Goal: Task Accomplishment & Management: Manage account settings

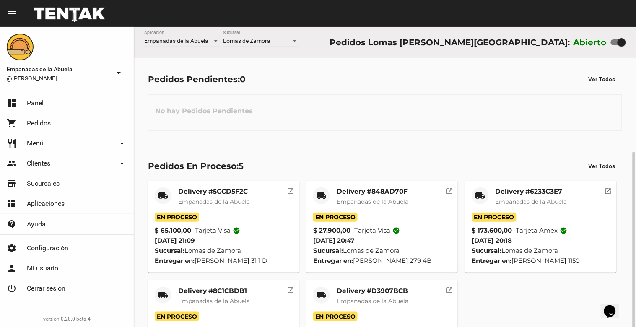
scroll to position [69, 0]
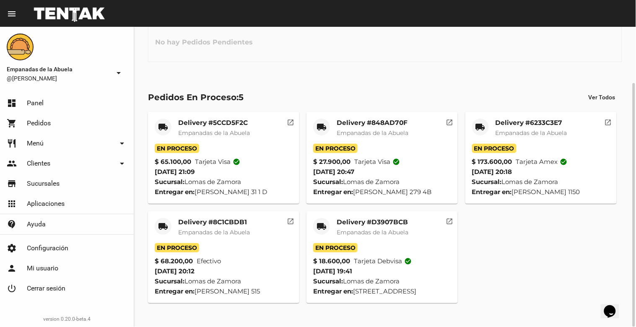
click at [368, 225] on mat-card-title "Delivery #D3907BCB" at bounding box center [372, 222] width 72 height 8
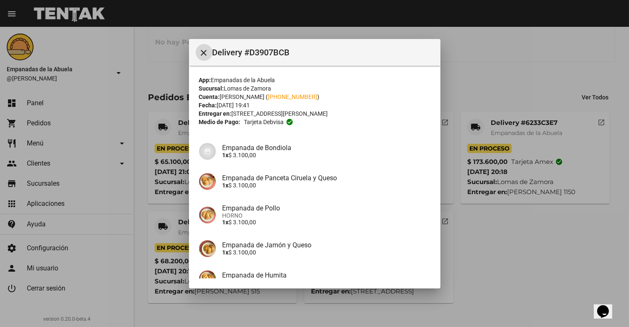
scroll to position [118, 0]
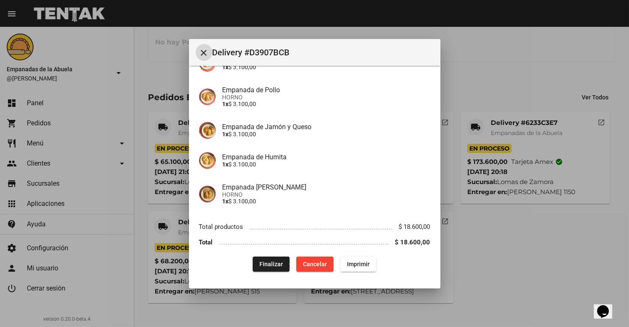
click at [261, 268] on button "Finalizar" at bounding box center [271, 263] width 37 height 15
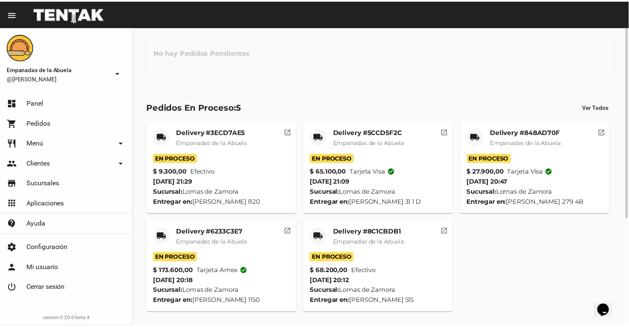
scroll to position [0, 0]
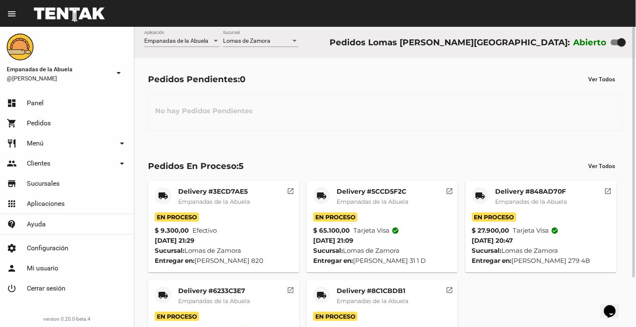
click at [243, 111] on h3 "No hay Pedidos Pendientes" at bounding box center [203, 110] width 111 height 25
click at [266, 42] on span "Lomas de Zamora" at bounding box center [246, 40] width 47 height 7
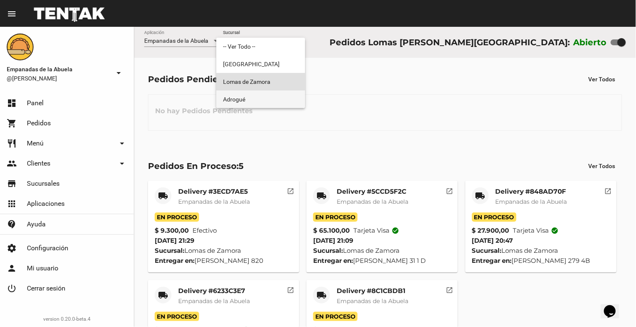
click at [258, 96] on span "Adrogué" at bounding box center [260, 99] width 75 height 18
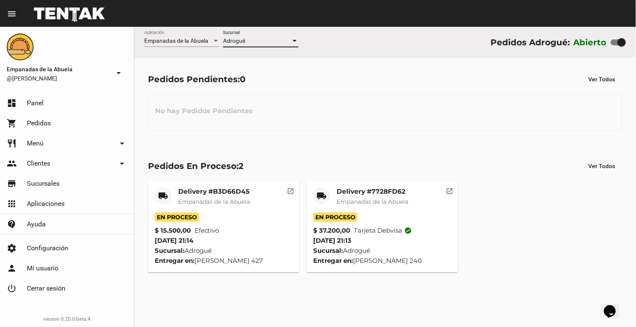
click at [261, 38] on div "Adrogué" at bounding box center [257, 41] width 68 height 7
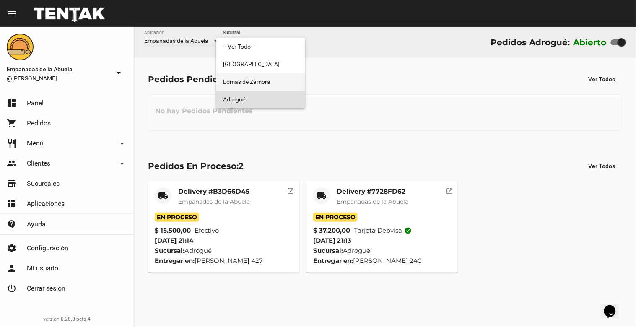
click at [258, 85] on span "Lomas de Zamora" at bounding box center [260, 82] width 75 height 18
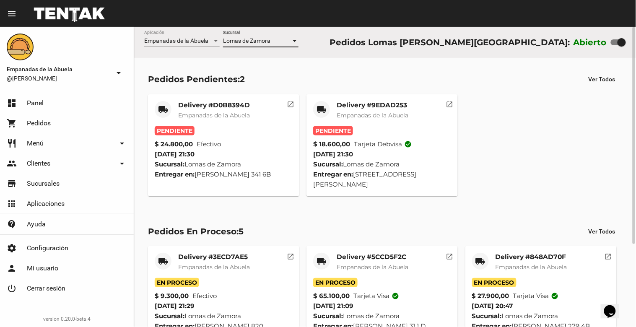
click at [365, 103] on mat-card-title "Delivery #9EDAD253" at bounding box center [372, 105] width 72 height 8
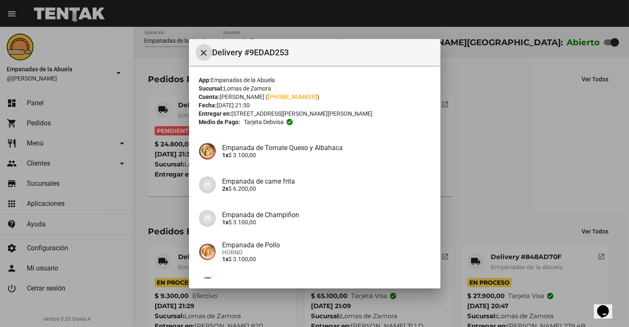
scroll to position [88, 0]
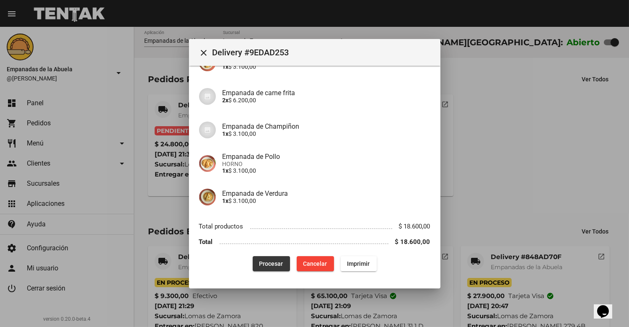
click at [259, 263] on span "Procesar" at bounding box center [271, 263] width 24 height 7
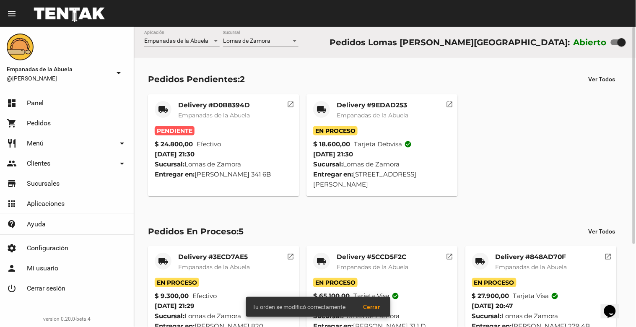
click at [390, 106] on mat-card-title "Delivery #9EDAD253" at bounding box center [372, 105] width 72 height 8
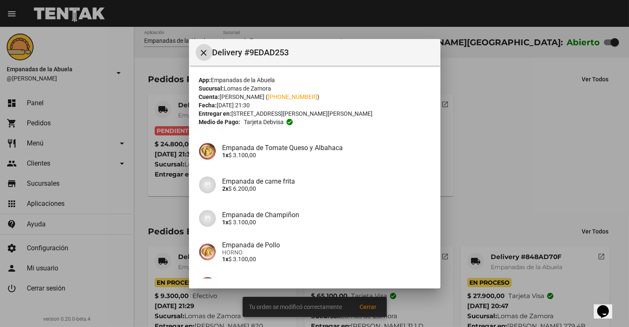
scroll to position [88, 0]
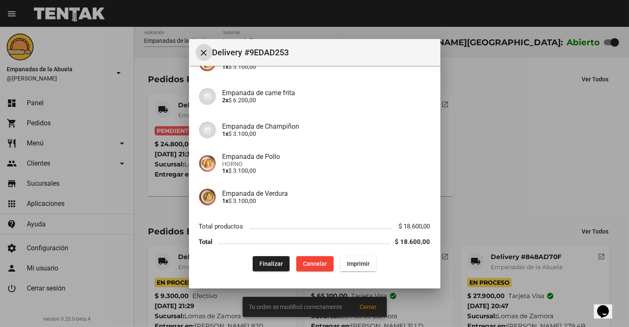
click at [347, 264] on span "Imprimir" at bounding box center [358, 263] width 23 height 7
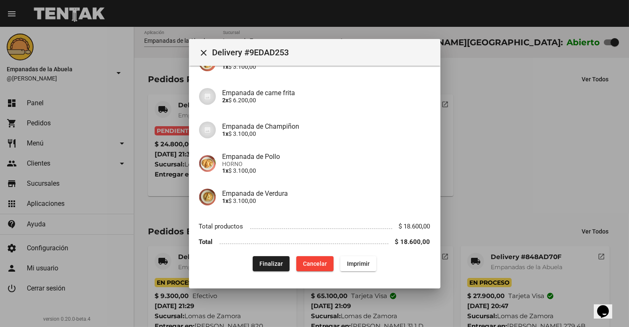
click at [204, 48] on mat-icon "close" at bounding box center [204, 53] width 10 height 10
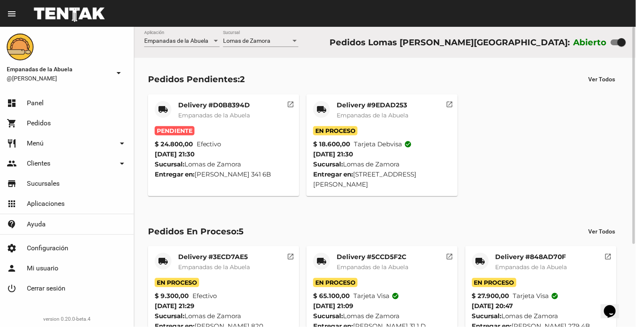
click at [203, 113] on span "Empanadas de la Abuela" at bounding box center [214, 115] width 72 height 8
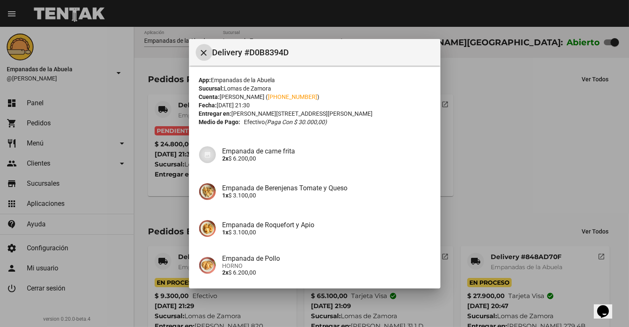
scroll to position [101, 0]
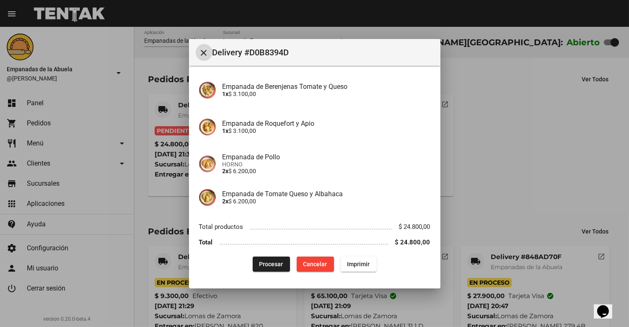
click at [266, 263] on span "Procesar" at bounding box center [271, 264] width 24 height 7
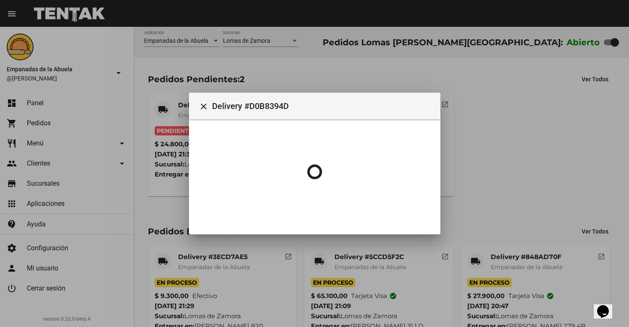
scroll to position [0, 0]
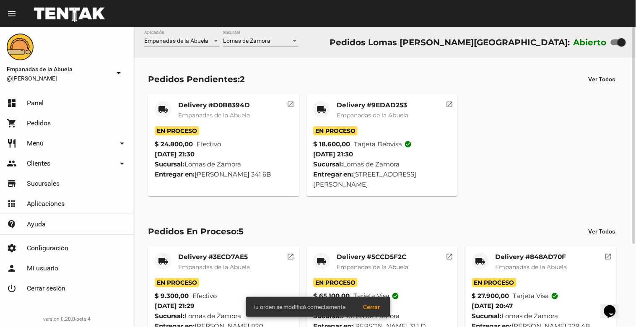
click at [199, 121] on div "Delivery #D0B8394D Empanadas de la Abuela" at bounding box center [214, 113] width 72 height 25
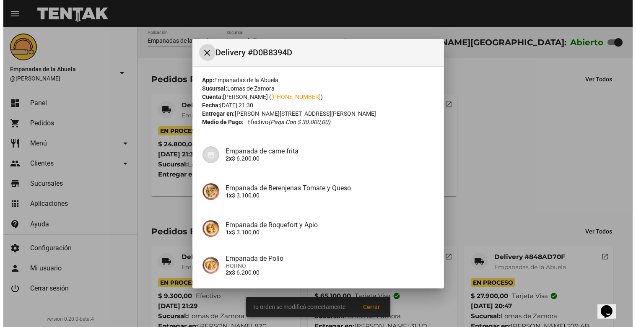
scroll to position [101, 0]
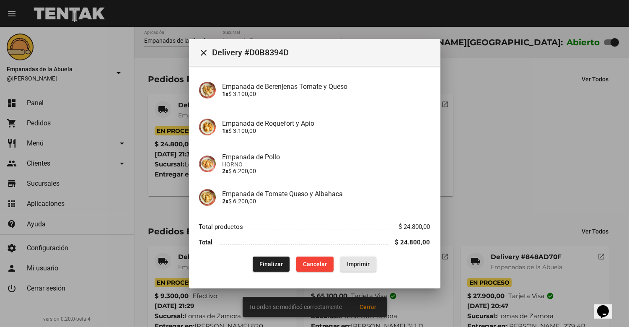
click at [355, 261] on span "Imprimir" at bounding box center [358, 264] width 23 height 7
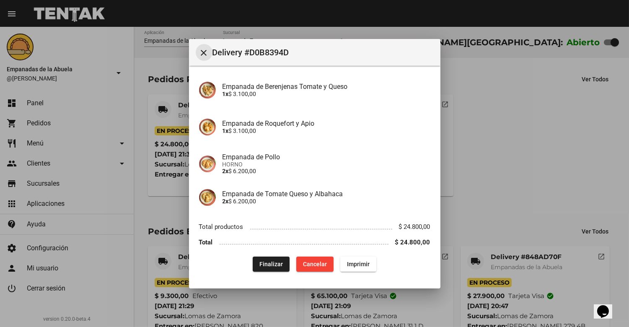
click at [198, 51] on button "close" at bounding box center [204, 52] width 17 height 17
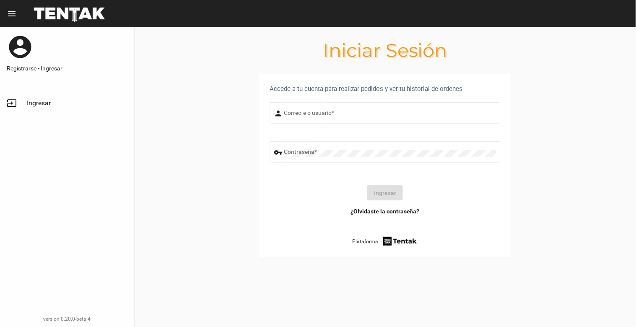
type input "[EMAIL_ADDRESS][DOMAIN_NAME]"
click at [379, 194] on button "Ingresar" at bounding box center [385, 192] width 36 height 15
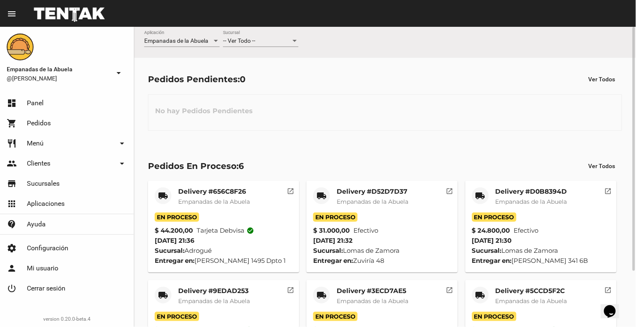
click at [268, 44] on div "-- Ver Todo -- Sucursal" at bounding box center [260, 39] width 75 height 16
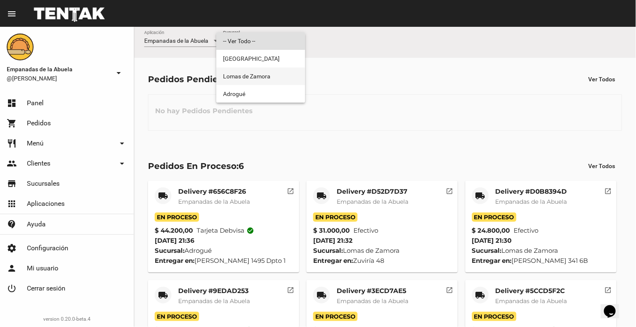
click at [254, 80] on span "Lomas de Zamora" at bounding box center [260, 76] width 75 height 18
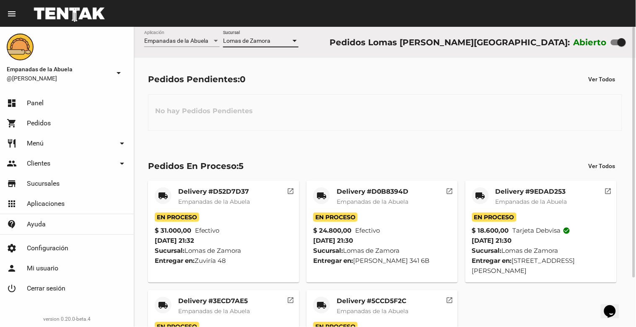
click at [623, 40] on div at bounding box center [621, 42] width 8 height 8
click at [615, 45] on input "checkbox" at bounding box center [614, 45] width 0 height 0
checkbox input "false"
